Goal: Task Accomplishment & Management: Use online tool/utility

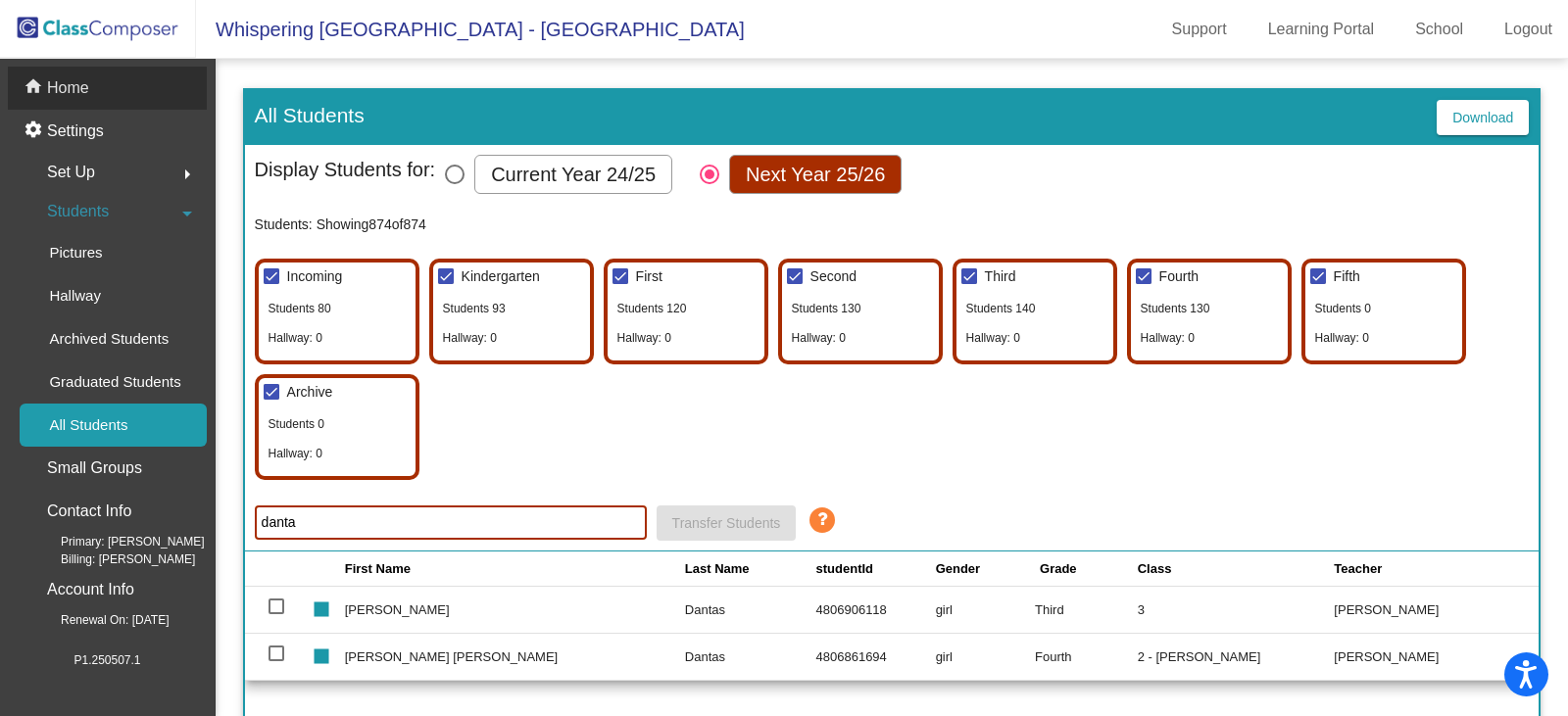
click at [65, 91] on p "Home" at bounding box center [68, 89] width 42 height 24
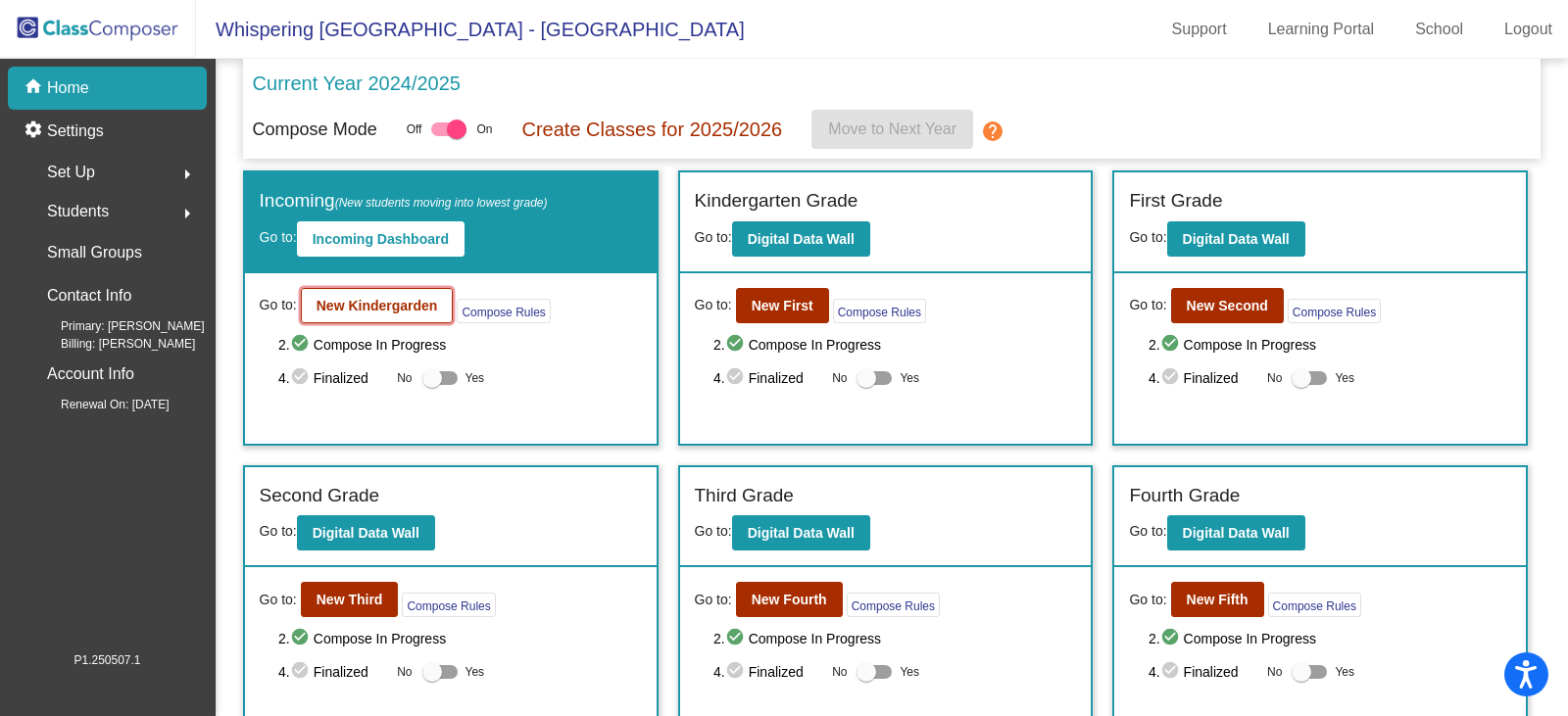
click at [339, 305] on b "New Kindergarden" at bounding box center [377, 306] width 121 height 16
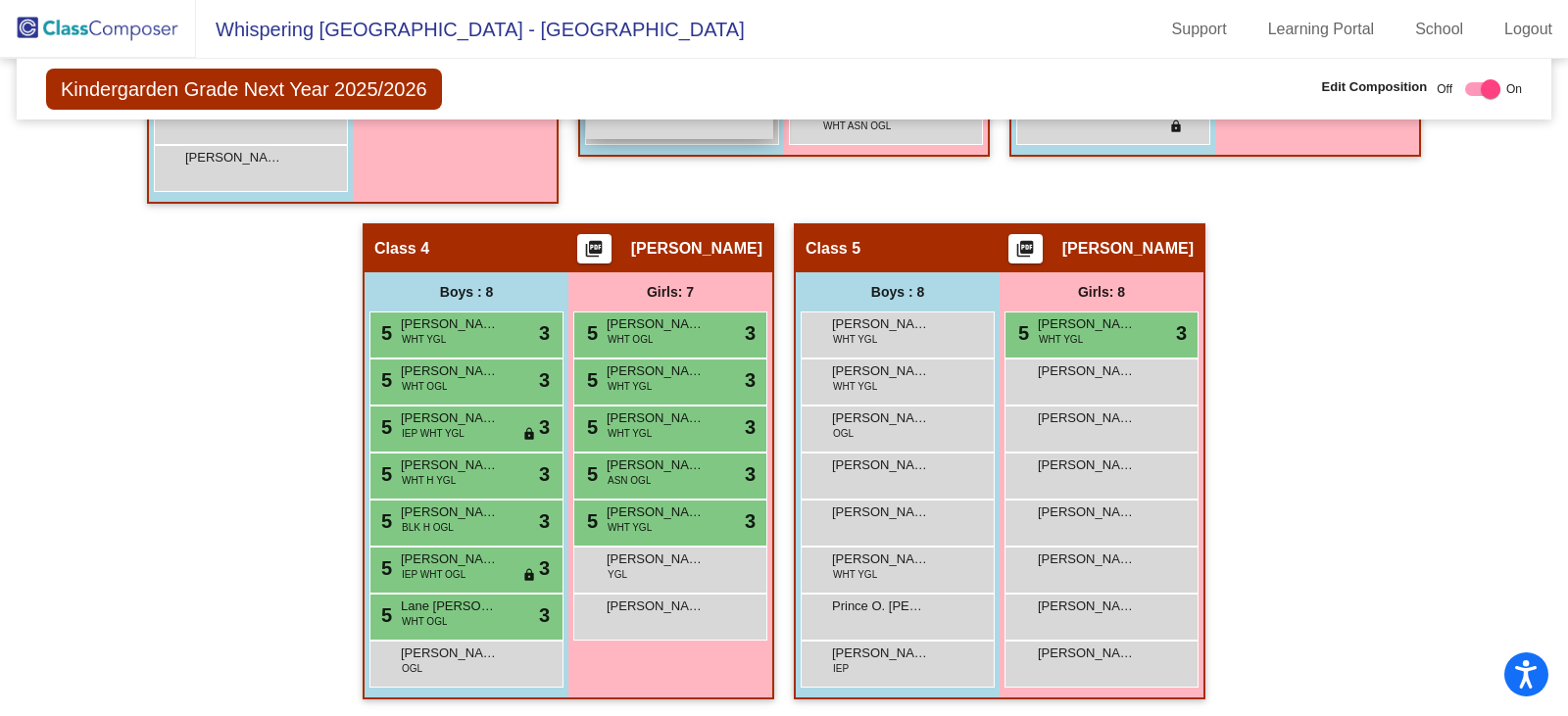
scroll to position [900, 0]
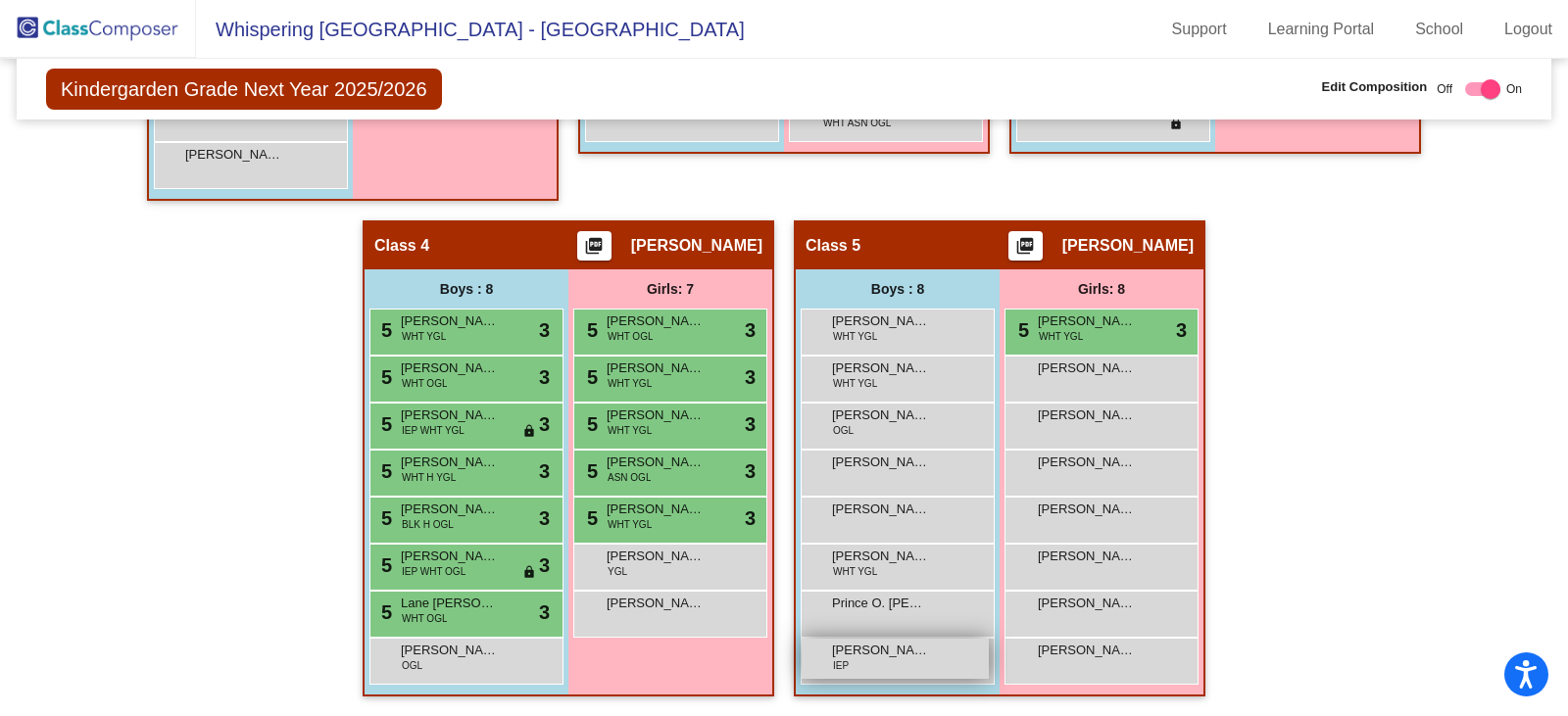
click at [877, 658] on span "[PERSON_NAME][GEOGRAPHIC_DATA]" at bounding box center [881, 651] width 98 height 20
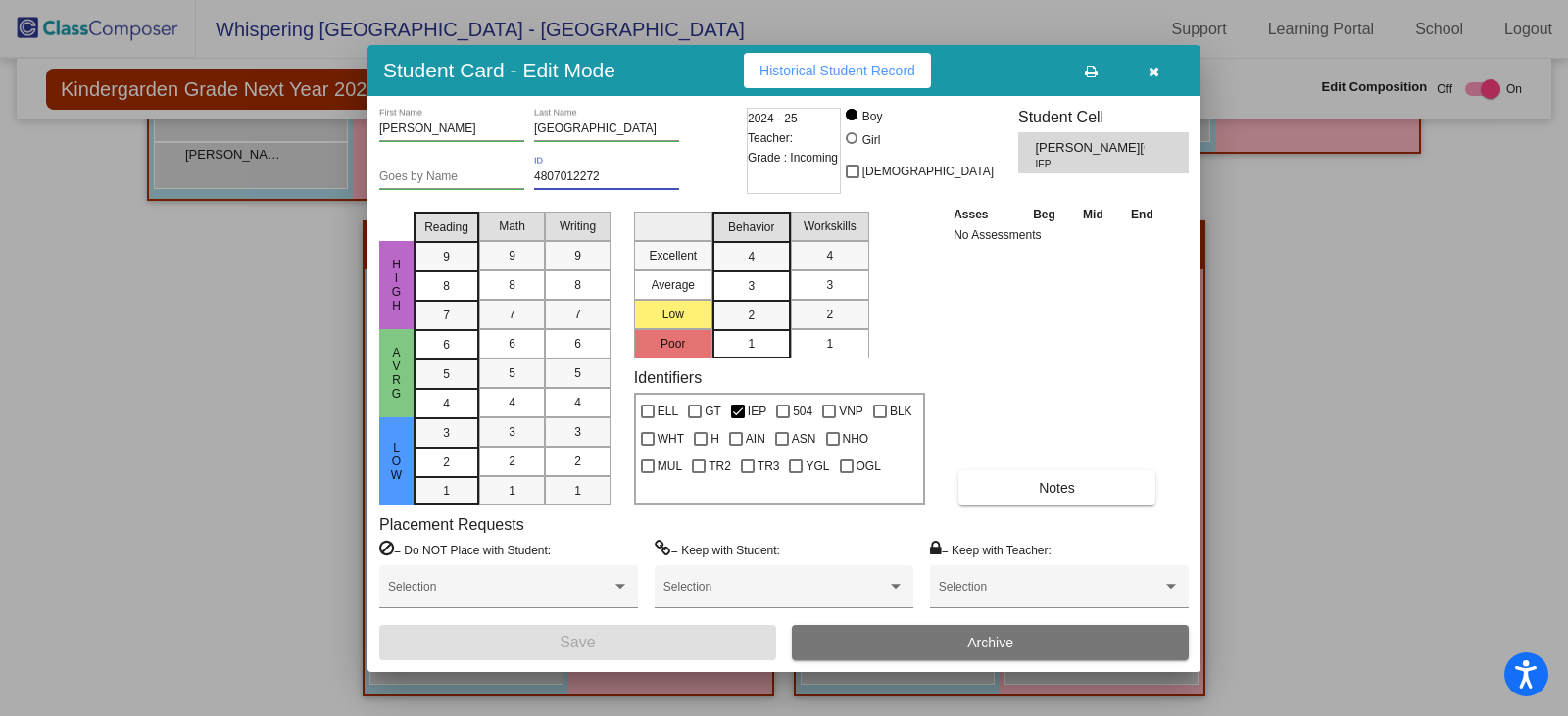
drag, startPoint x: 632, startPoint y: 179, endPoint x: 519, endPoint y: 169, distance: 113.4
click at [519, 169] on div "Goes by Name 4807012272 ID" at bounding box center [560, 180] width 363 height 48
paste input "6991106"
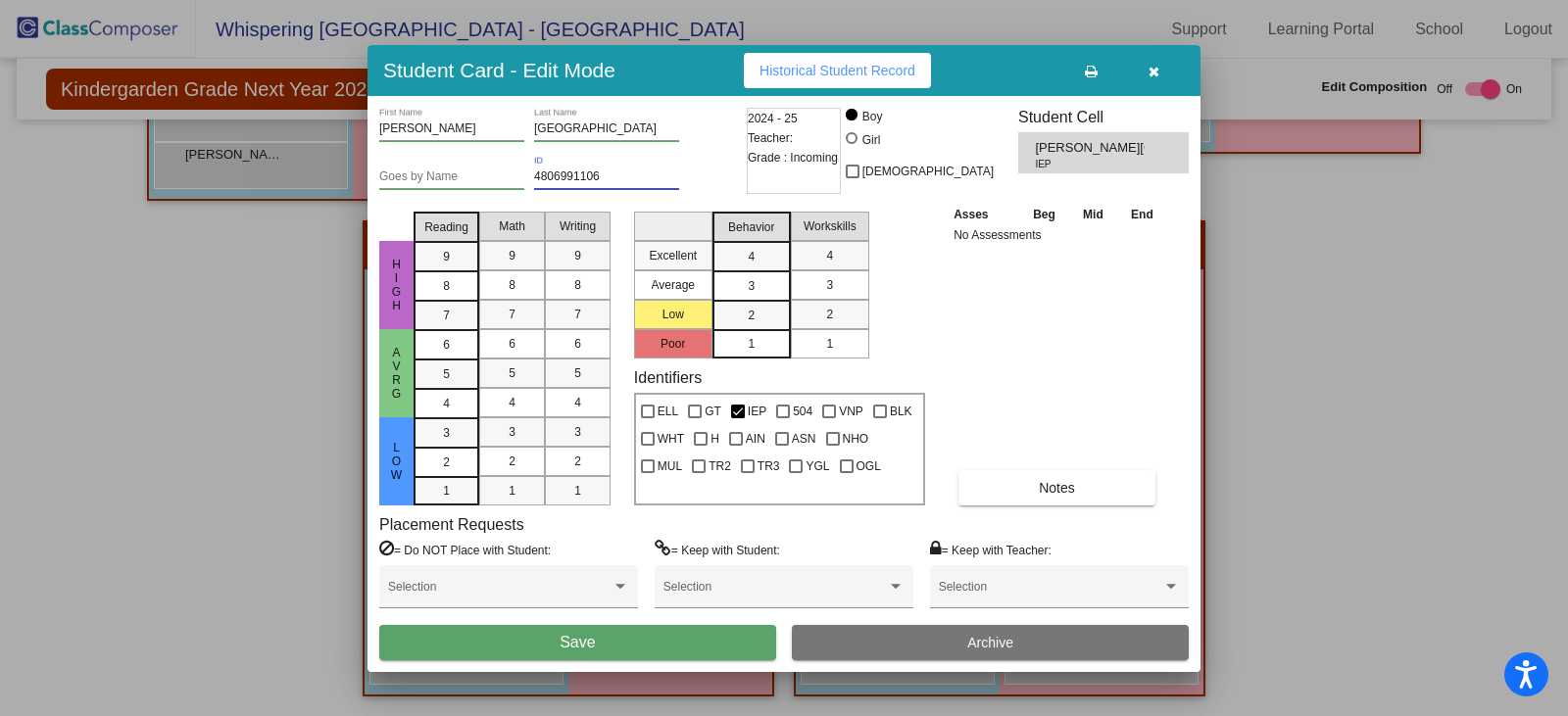
type input "4806991106"
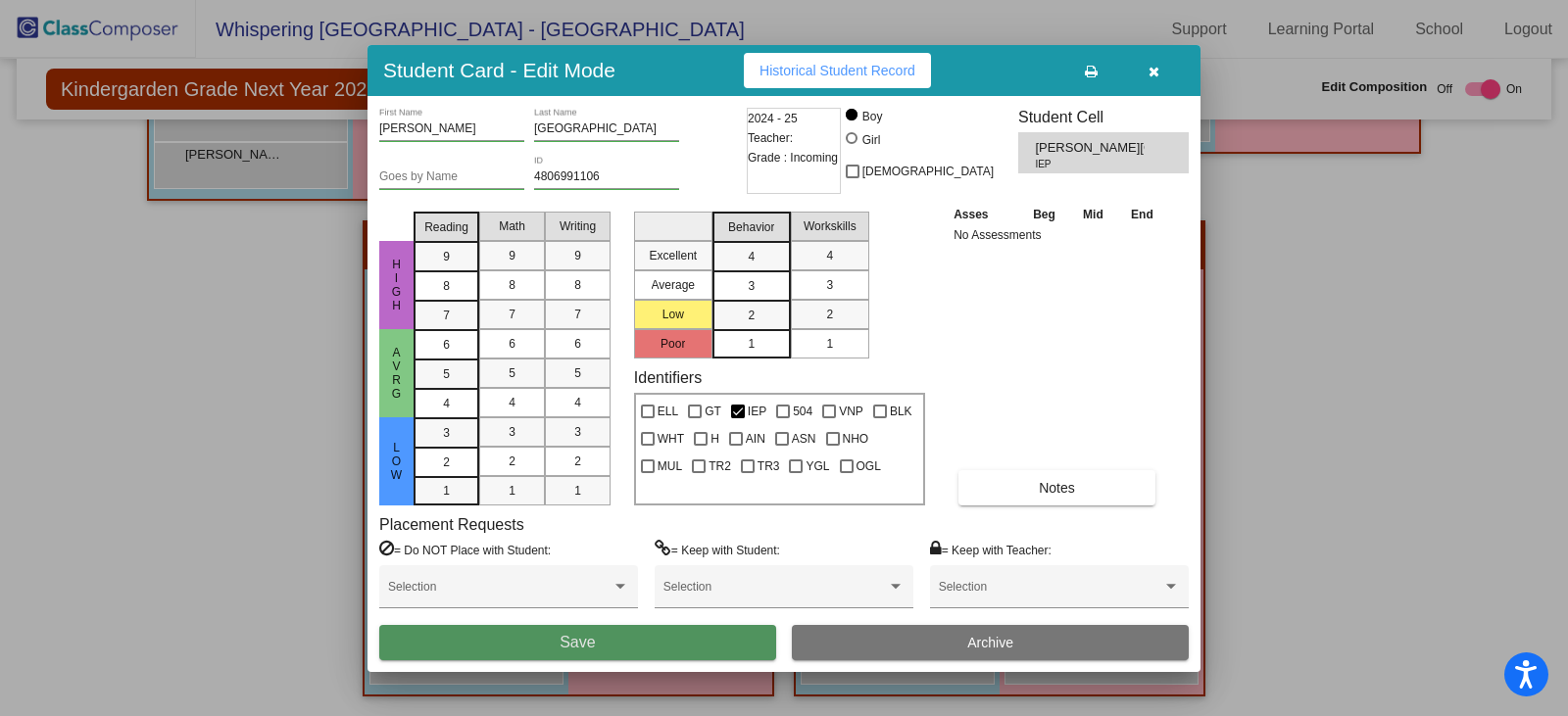
click at [650, 648] on button "Save" at bounding box center [577, 642] width 397 height 35
